Goal: Task Accomplishment & Management: Use online tool/utility

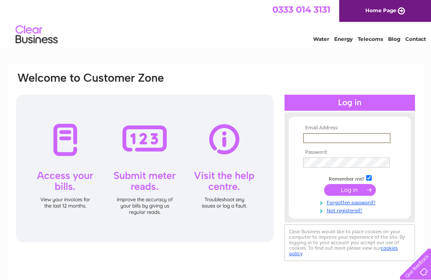
click at [313, 138] on input "text" at bounding box center [347, 138] width 88 height 10
click at [315, 139] on input "text" at bounding box center [347, 138] width 88 height 10
type input "[EMAIL_ADDRESS][DOMAIN_NAME]"
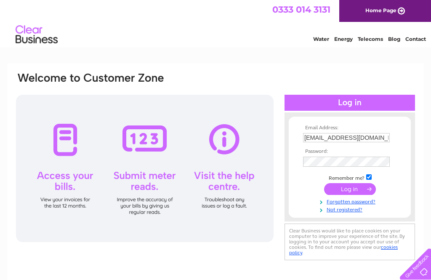
click at [350, 190] on input "submit" at bounding box center [350, 189] width 52 height 12
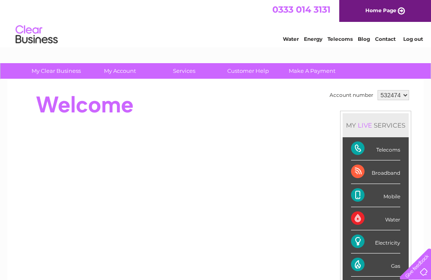
click at [359, 193] on div "Mobile" at bounding box center [375, 195] width 49 height 23
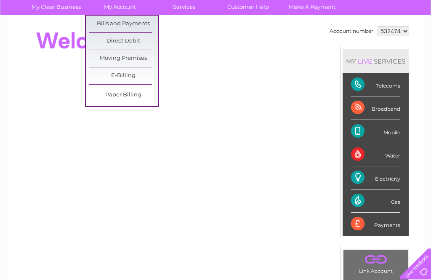
scroll to position [64, 0]
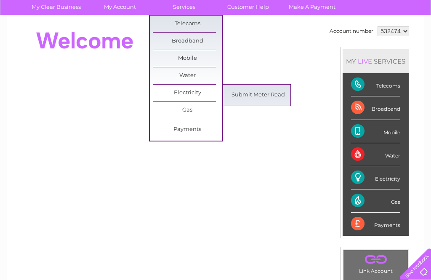
click at [255, 103] on link "Submit Meter Read" at bounding box center [259, 95] width 70 height 17
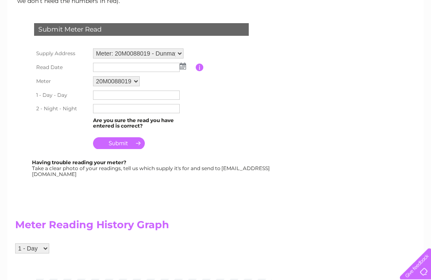
click at [185, 68] on img at bounding box center [183, 66] width 6 height 7
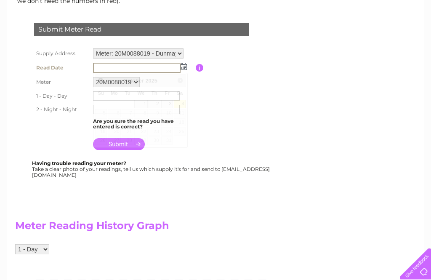
scroll to position [132, 0]
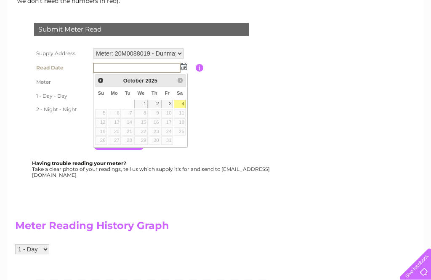
click at [189, 103] on td at bounding box center [143, 95] width 105 height 13
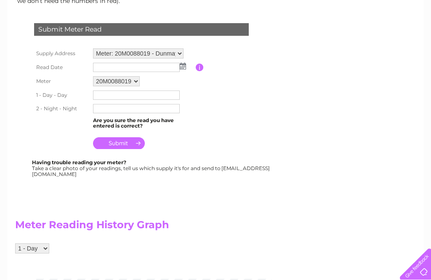
click at [183, 70] on img at bounding box center [183, 66] width 6 height 7
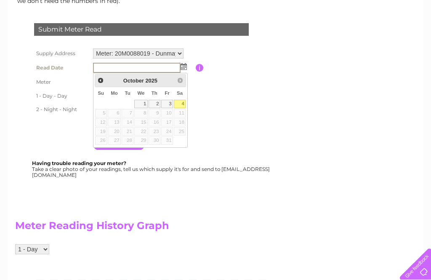
click at [185, 103] on link "4" at bounding box center [180, 104] width 12 height 8
type input "2025/10/04"
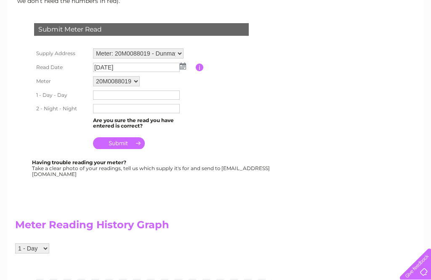
click at [107, 100] on input "text" at bounding box center [136, 95] width 87 height 9
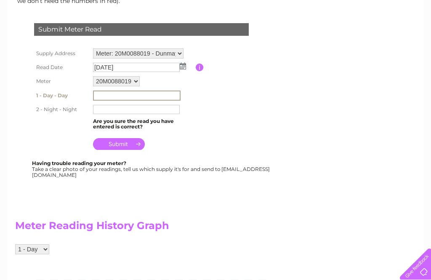
scroll to position [132, 0]
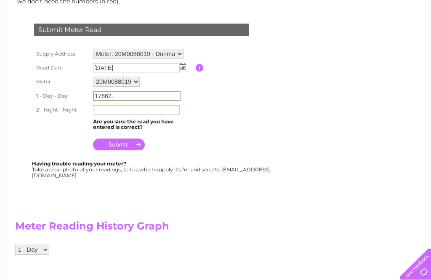
type input "17862."
click at [101, 114] on input "text" at bounding box center [136, 109] width 87 height 9
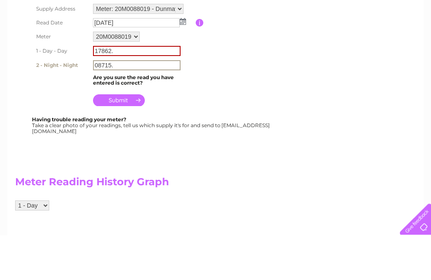
type input "08715."
click at [133, 91] on input "17862." at bounding box center [137, 96] width 88 height 10
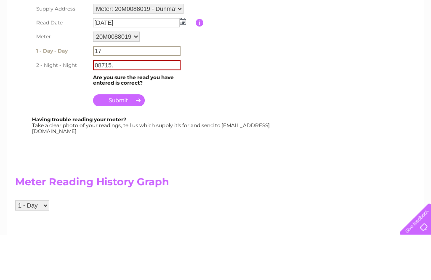
type input "1"
type input "08715."
click at [131, 105] on input "08715." at bounding box center [137, 110] width 88 height 10
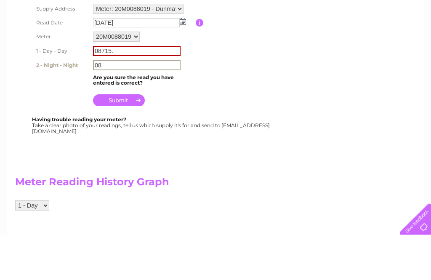
type input "0"
type input "17762."
click at [124, 139] on input "submit" at bounding box center [119, 145] width 52 height 12
click at [122, 139] on input "submit" at bounding box center [119, 145] width 52 height 12
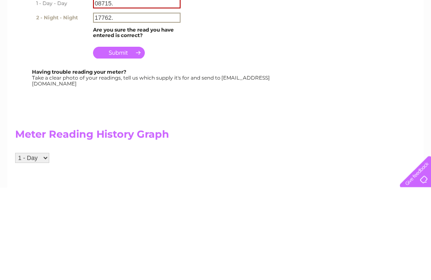
click at [134, 139] on input "submit" at bounding box center [119, 145] width 52 height 12
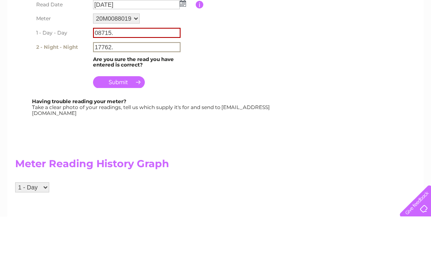
click at [134, 91] on input "08715." at bounding box center [137, 96] width 88 height 10
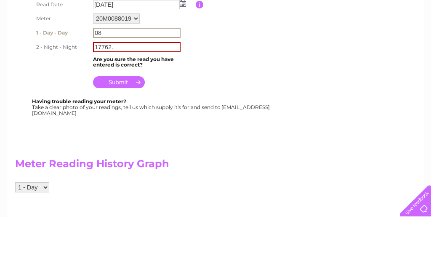
type input "0"
type input "17762."
click at [130, 105] on input "17762." at bounding box center [137, 110] width 88 height 10
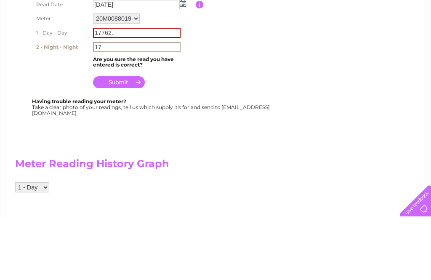
type input "1"
click at [130, 139] on input "submit" at bounding box center [119, 145] width 52 height 12
click at [127, 139] on input "submit" at bounding box center [119, 145] width 52 height 12
type input "0"
type input "8715.0"
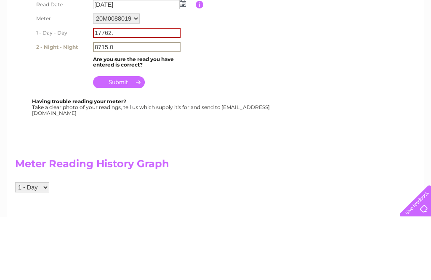
click at [128, 139] on input "submit" at bounding box center [119, 145] width 52 height 12
